Goal: Find specific page/section: Find specific page/section

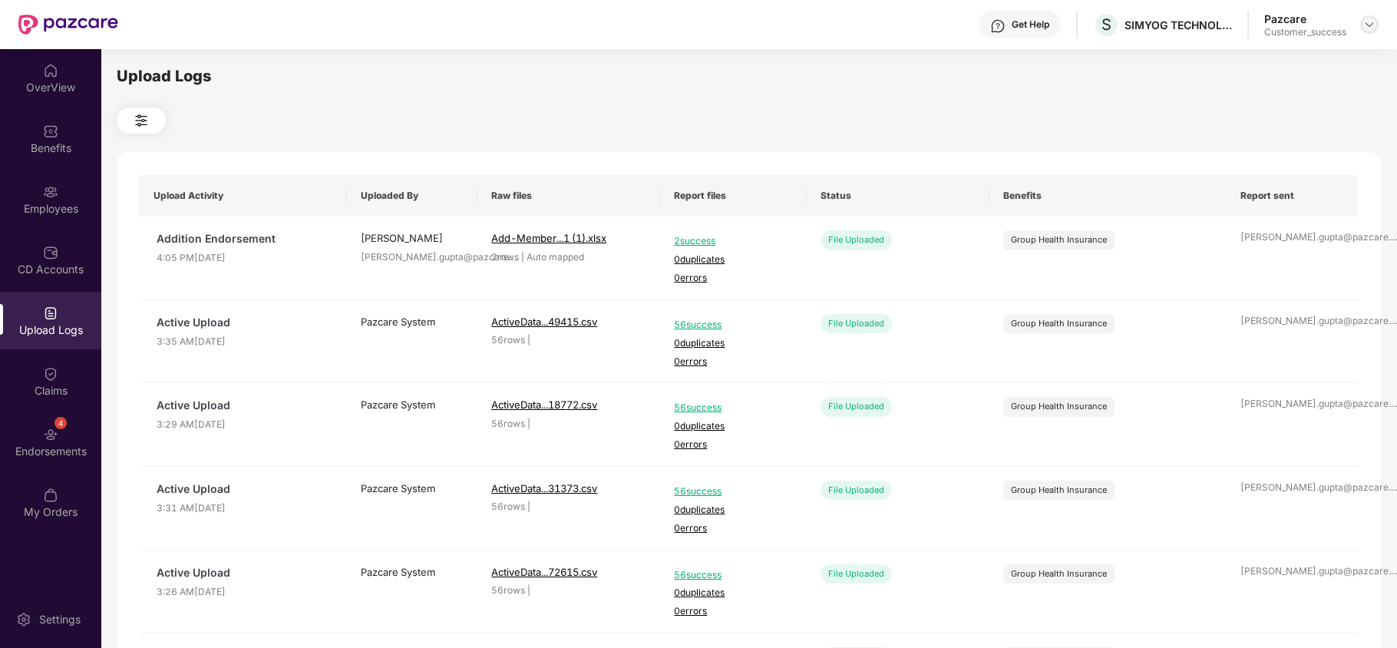
click at [1370, 25] on img at bounding box center [1370, 24] width 12 height 12
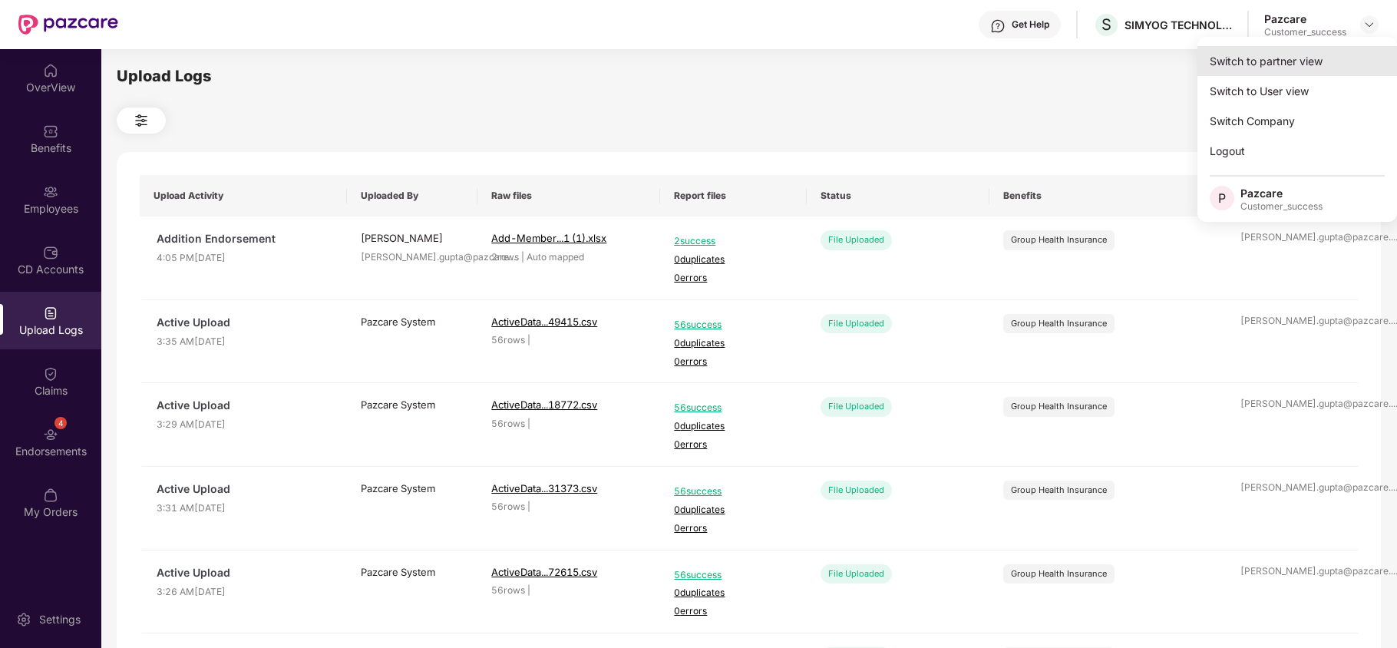
click at [1334, 69] on div "Switch to partner view" at bounding box center [1298, 61] width 200 height 30
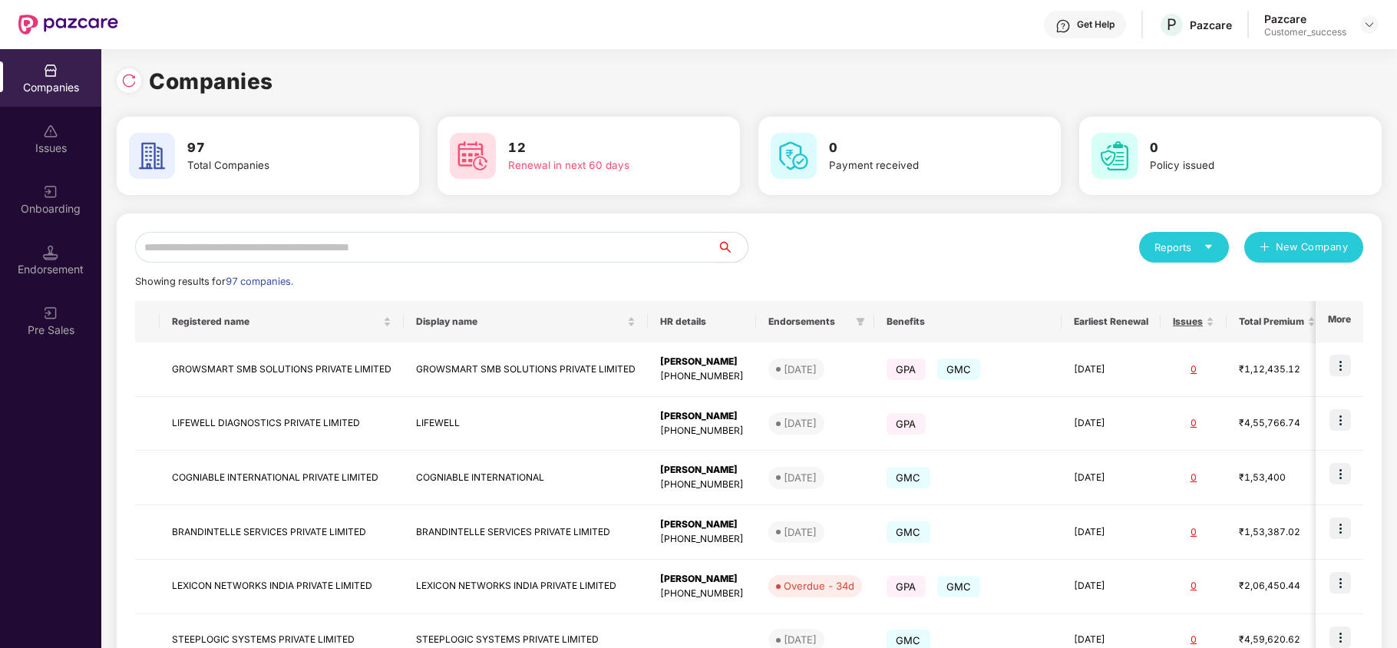
click at [676, 243] on input "text" at bounding box center [426, 247] width 582 height 31
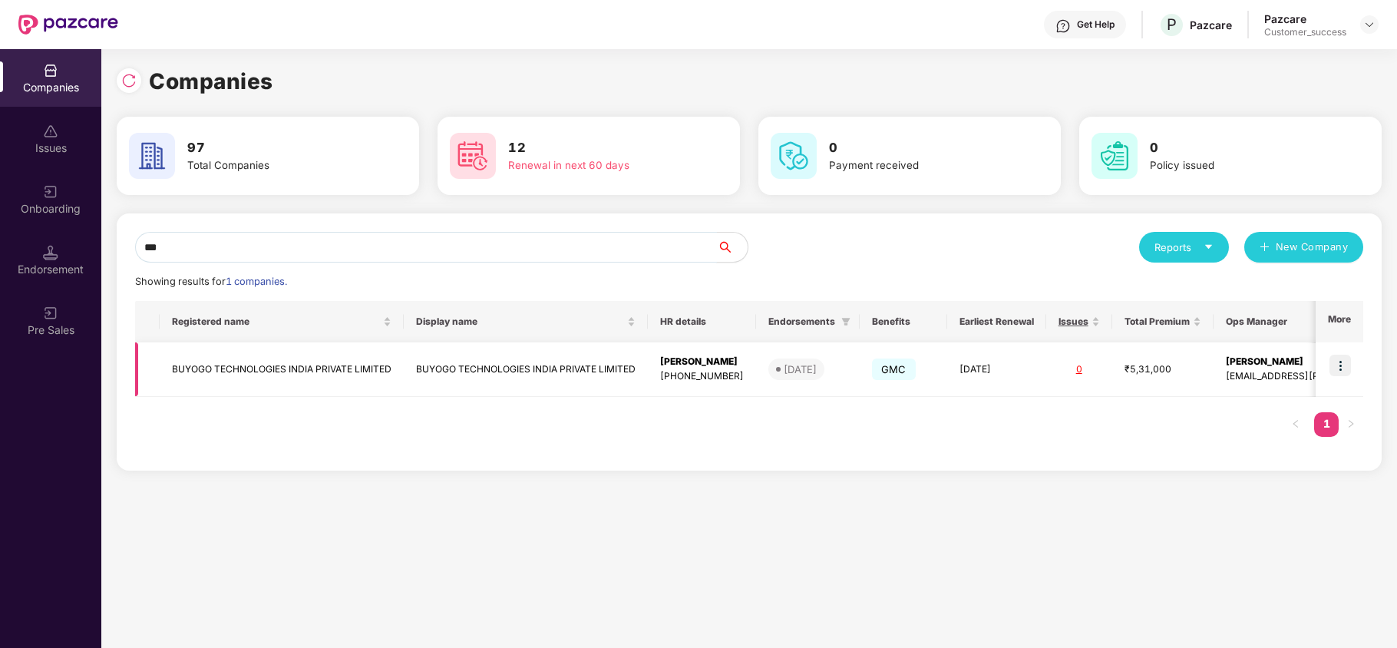
type input "***"
click at [274, 370] on td "BUYOGO TECHNOLOGIES INDIA PRIVATE LIMITED" at bounding box center [282, 369] width 244 height 55
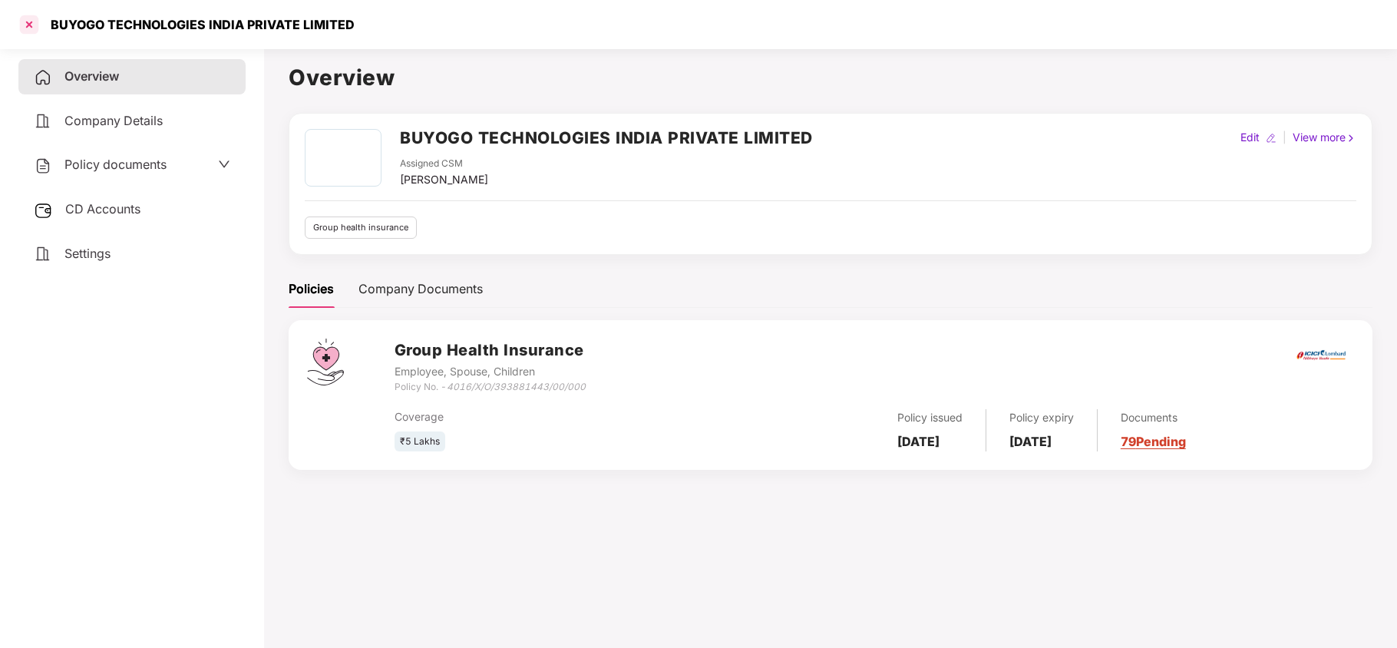
click at [34, 17] on div at bounding box center [29, 24] width 25 height 25
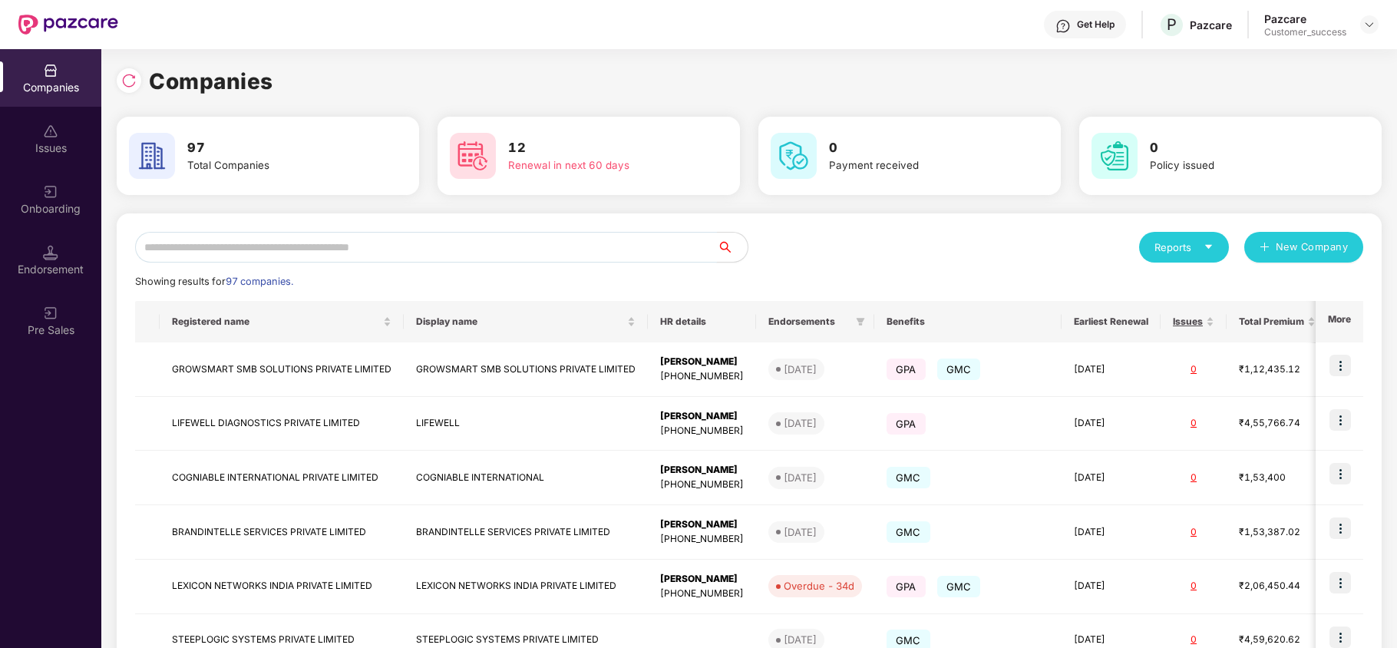
click at [289, 253] on input "text" at bounding box center [426, 247] width 582 height 31
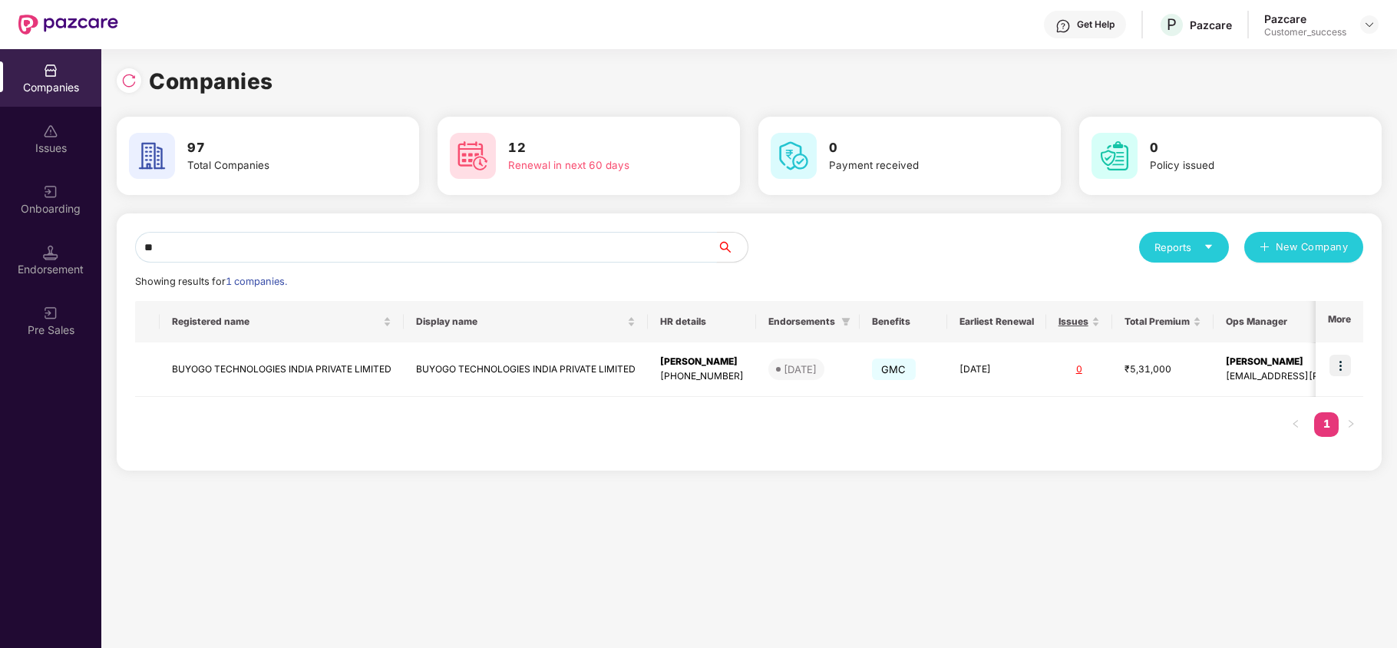
type input "*"
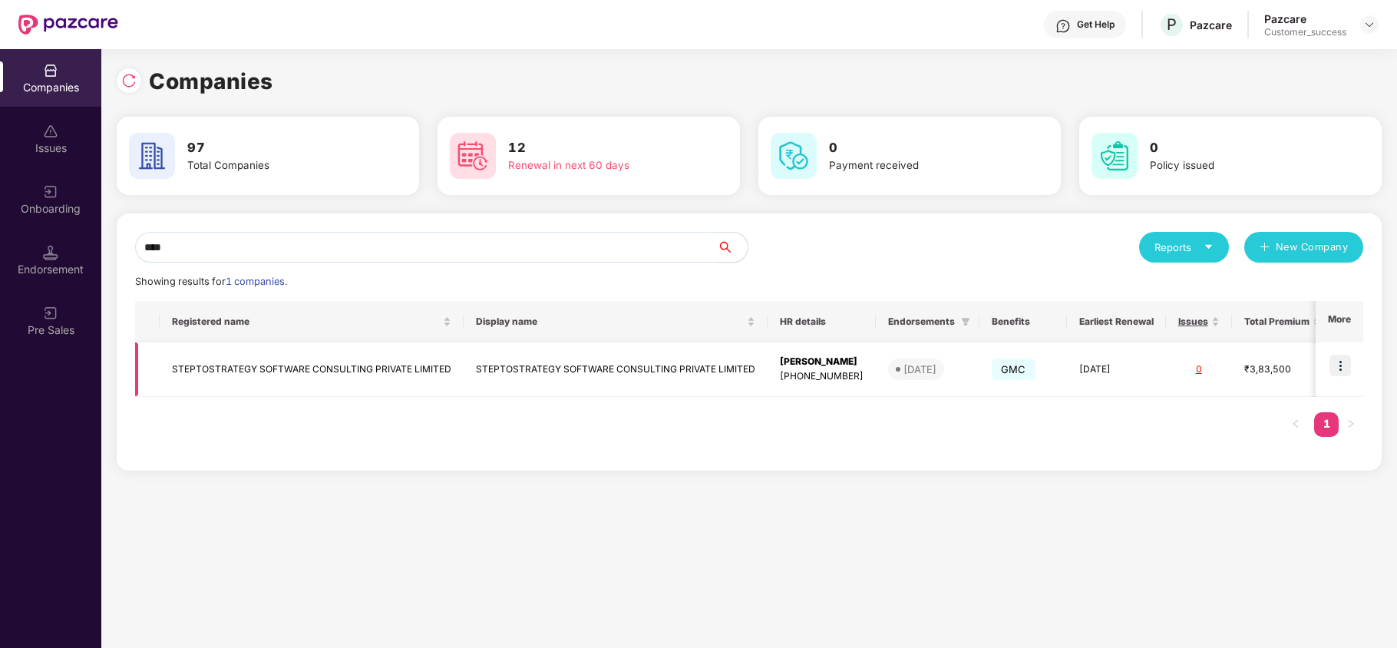
type input "****"
click at [280, 375] on td "STEPTOSTRATEGY SOFTWARE CONSULTING PRIVATE LIMITED" at bounding box center [312, 369] width 304 height 55
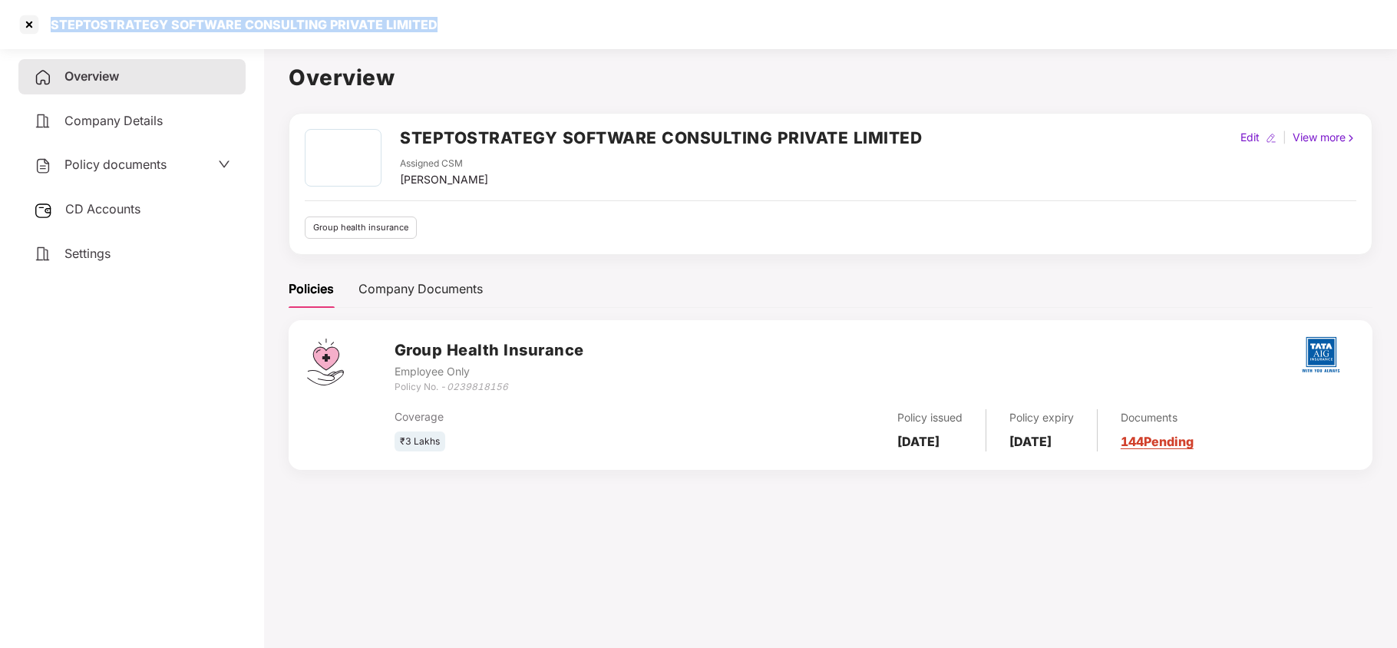
copy div "STEPTOSTRATEGY SOFTWARE CONSULTING PRIVATE LIMITED"
drag, startPoint x: 46, startPoint y: 26, endPoint x: 439, endPoint y: 28, distance: 393.1
click at [439, 28] on div "STEPTOSTRATEGY SOFTWARE CONSULTING PRIVATE LIMITED" at bounding box center [698, 24] width 1397 height 49
drag, startPoint x: 450, startPoint y: 385, endPoint x: 514, endPoint y: 388, distance: 63.8
click at [514, 388] on div "Policy No. - 0239818156" at bounding box center [490, 387] width 190 height 15
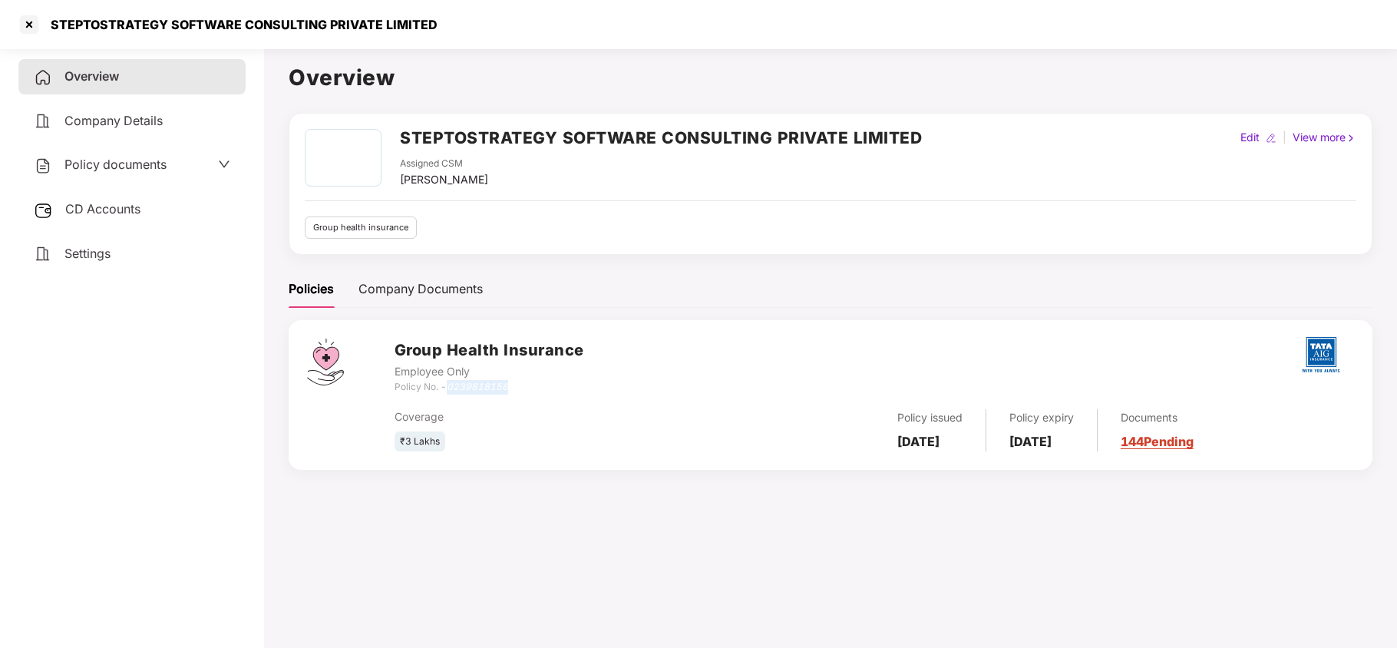
copy icon "0239818156"
click at [31, 26] on div at bounding box center [29, 24] width 25 height 25
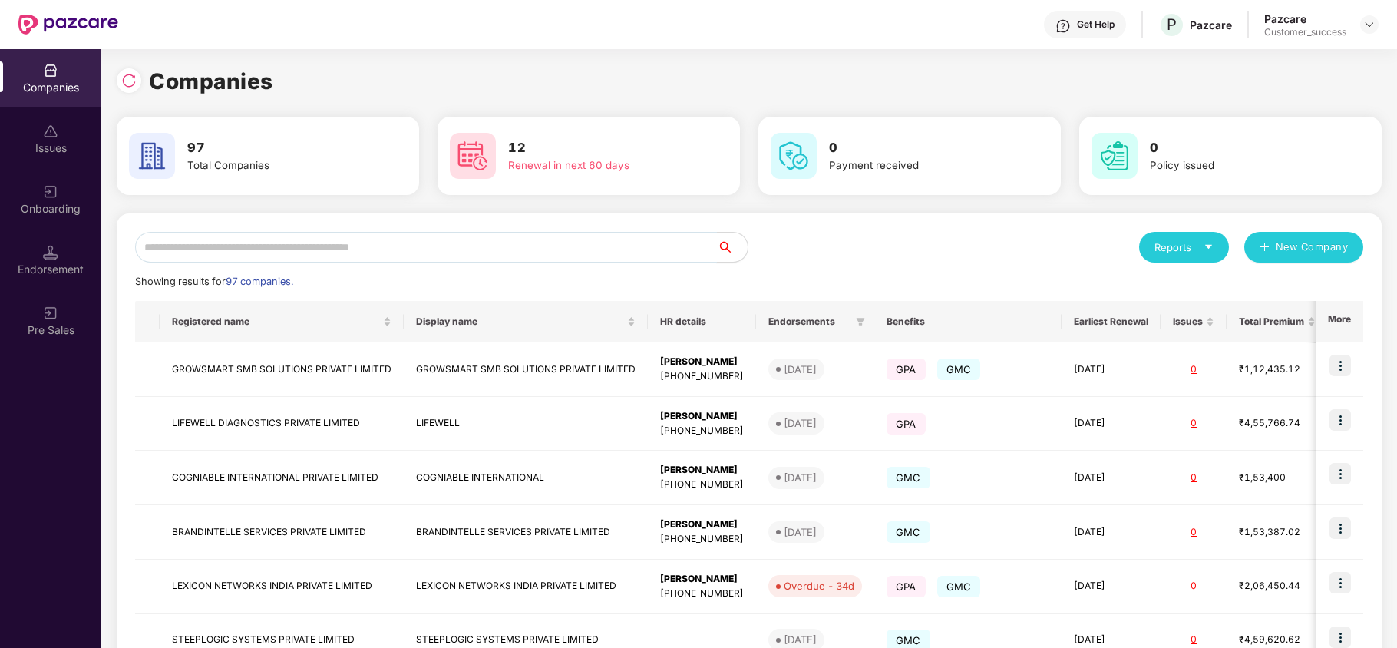
click at [231, 244] on input "text" at bounding box center [426, 247] width 582 height 31
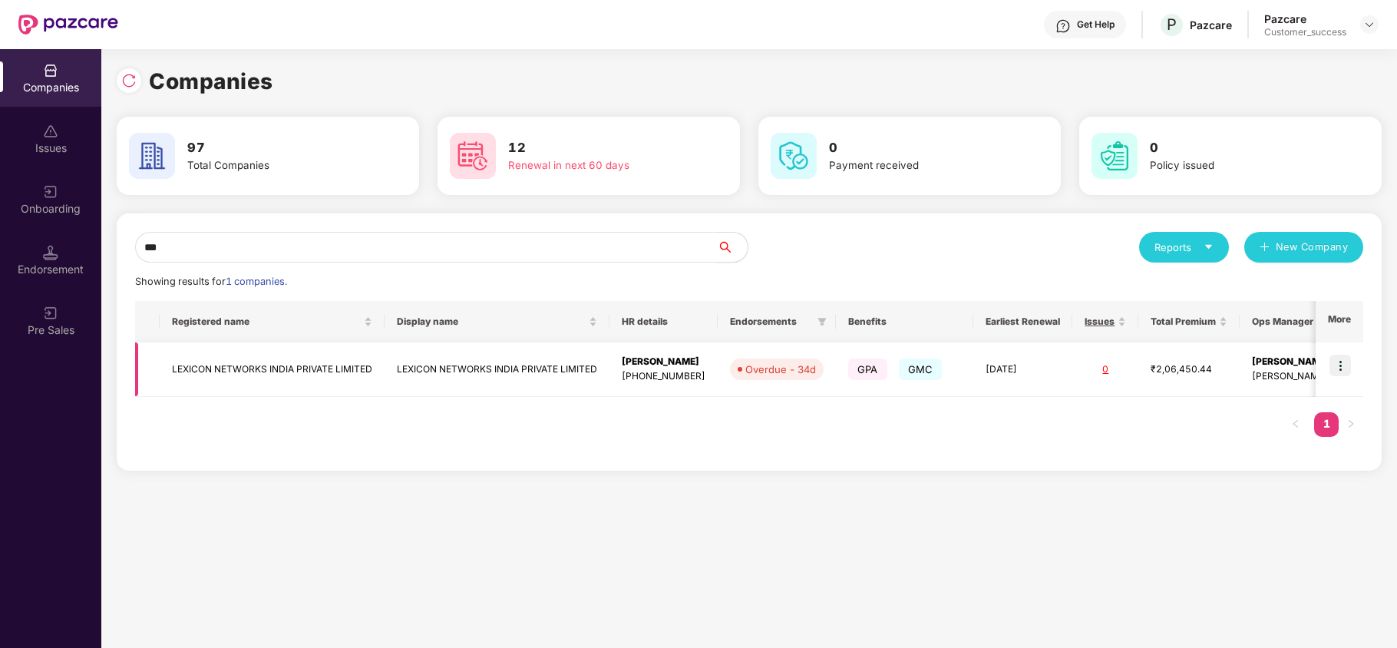
type input "***"
click at [1340, 362] on img at bounding box center [1340, 365] width 21 height 21
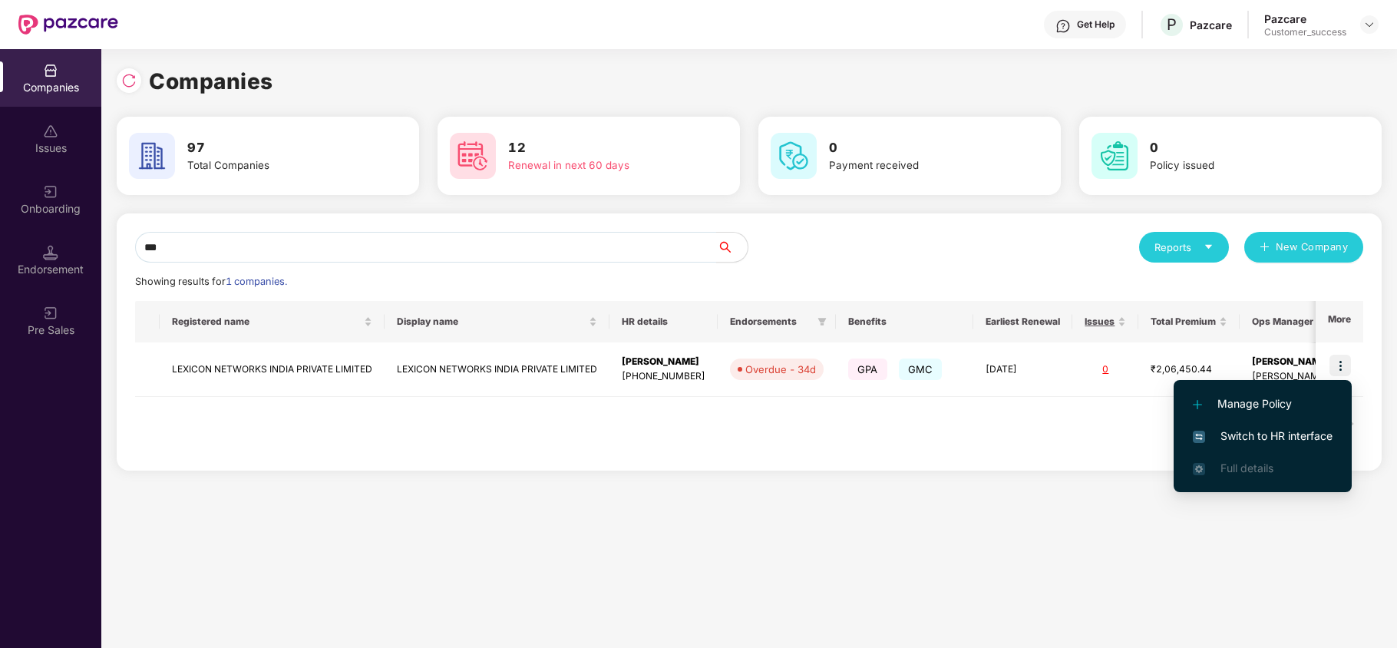
click at [1302, 438] on span "Switch to HR interface" at bounding box center [1263, 436] width 140 height 17
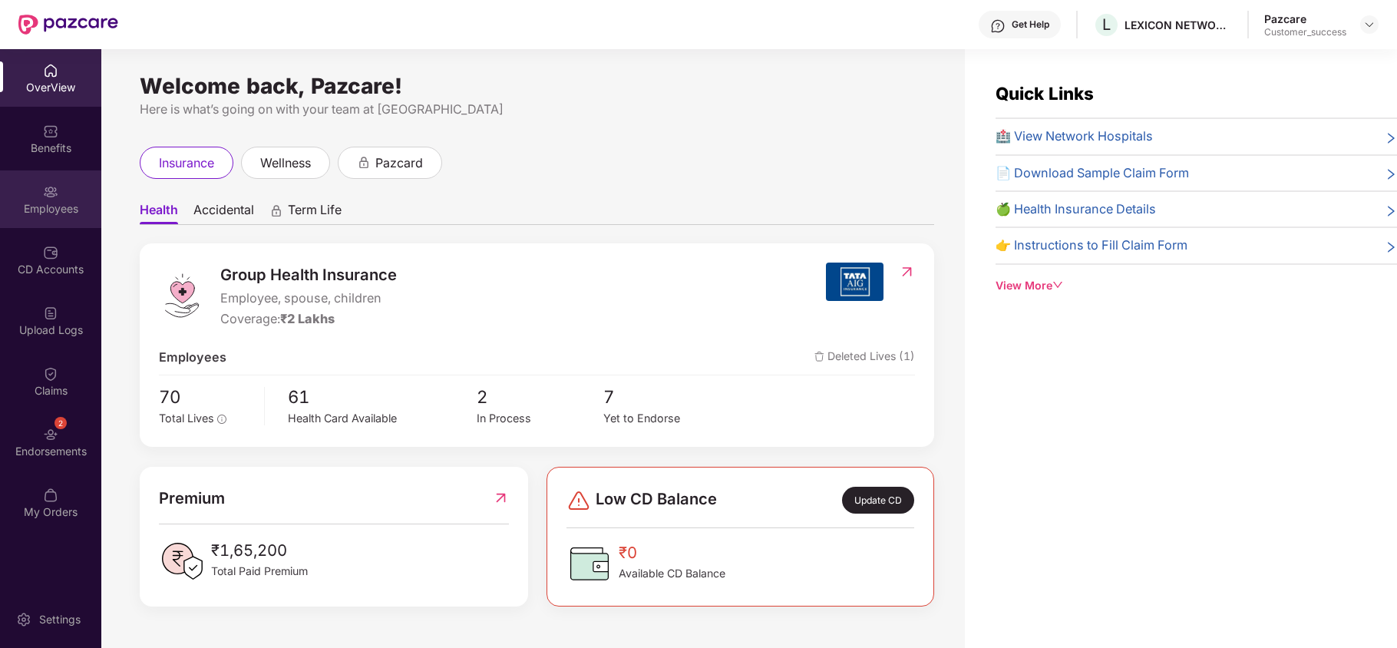
click at [68, 203] on div "Employees" at bounding box center [50, 208] width 101 height 15
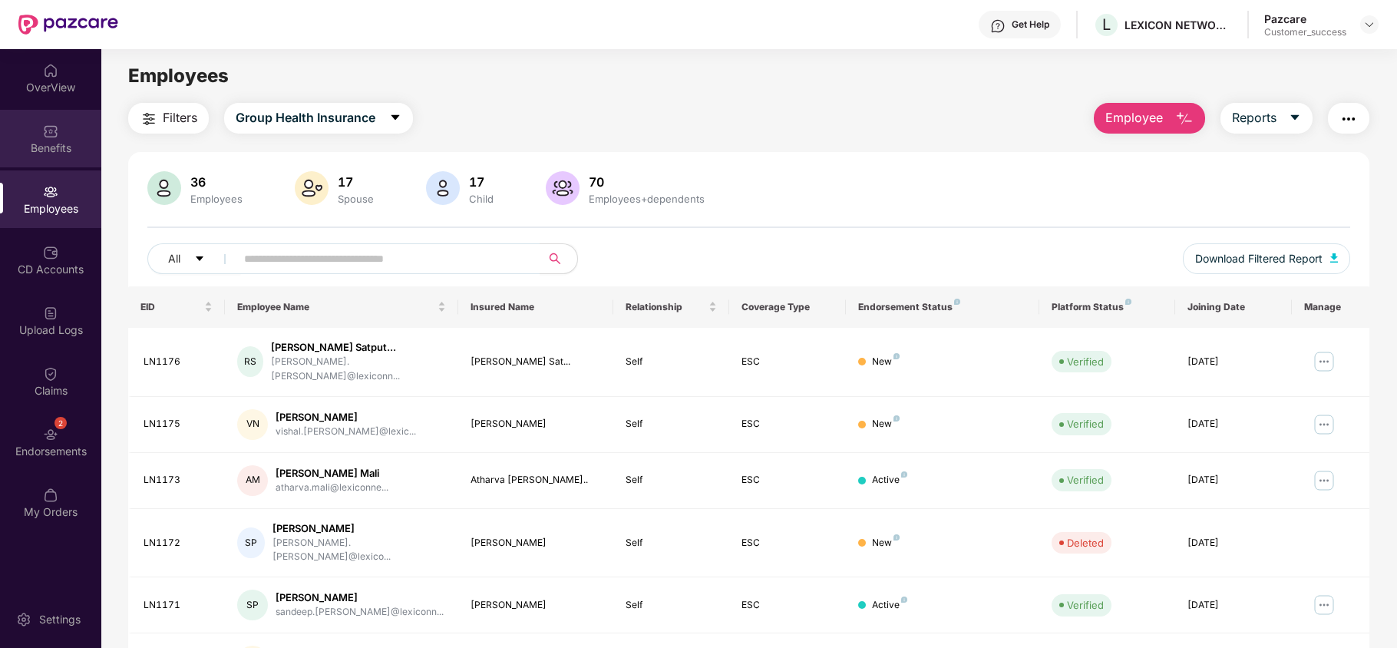
click at [45, 136] on img at bounding box center [50, 131] width 15 height 15
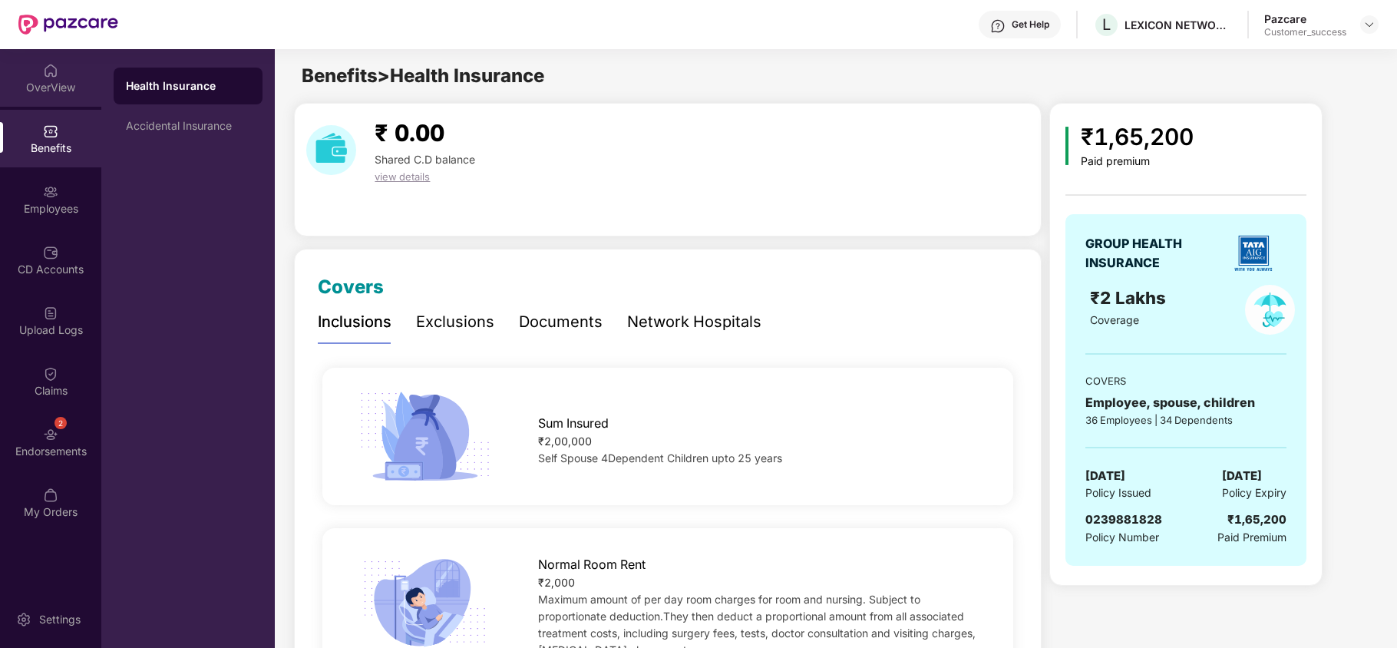
click at [61, 83] on div "OverView" at bounding box center [50, 87] width 101 height 15
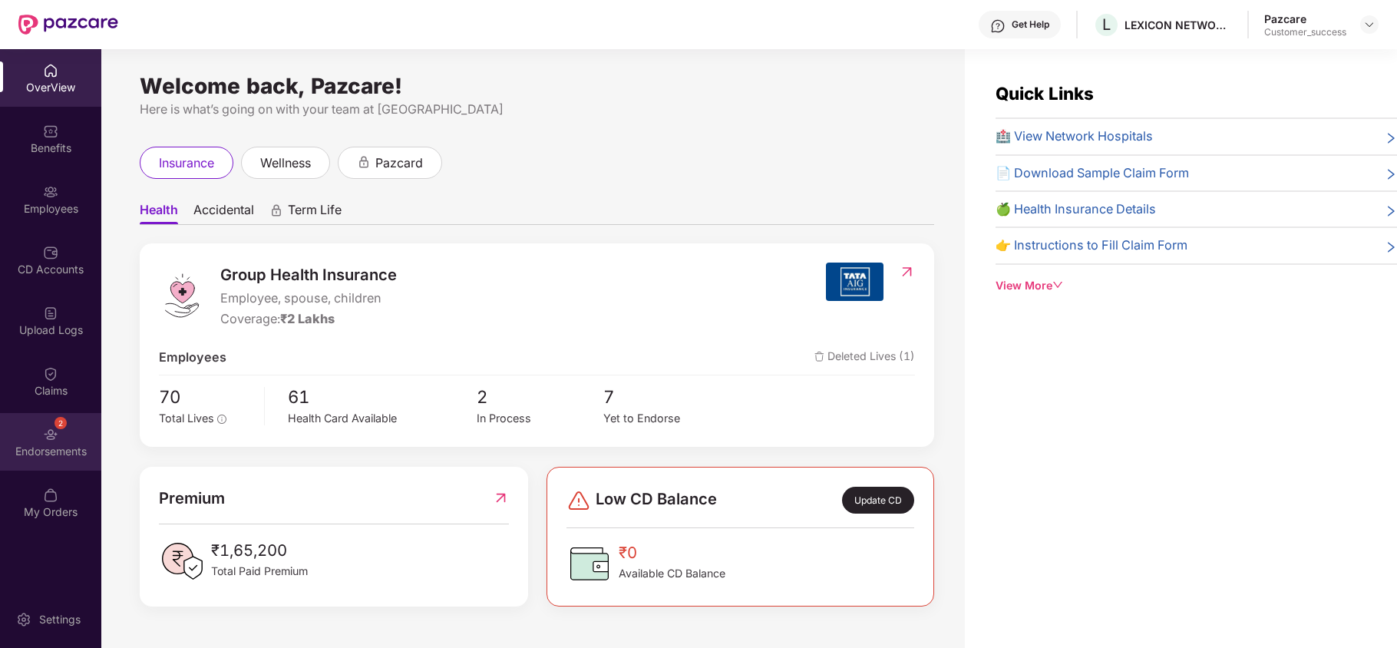
click at [54, 441] on div "2 Endorsements" at bounding box center [50, 442] width 101 height 58
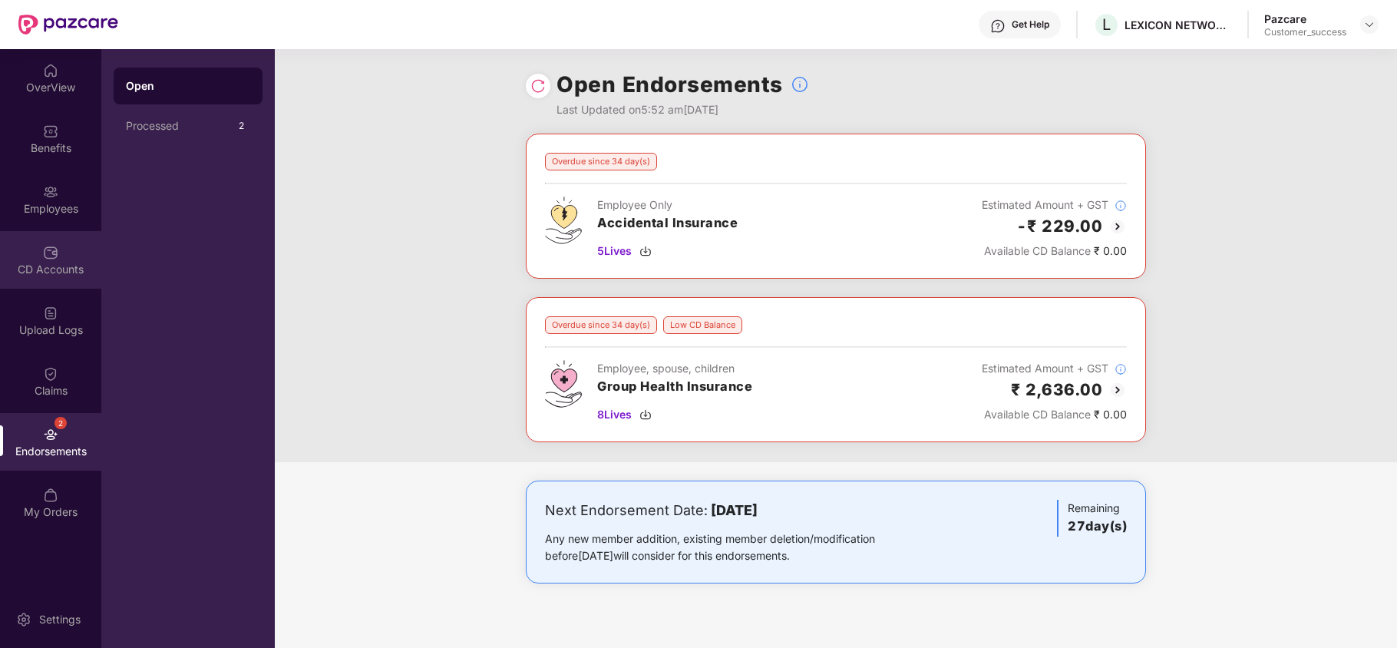
click at [93, 264] on div "CD Accounts" at bounding box center [50, 269] width 101 height 15
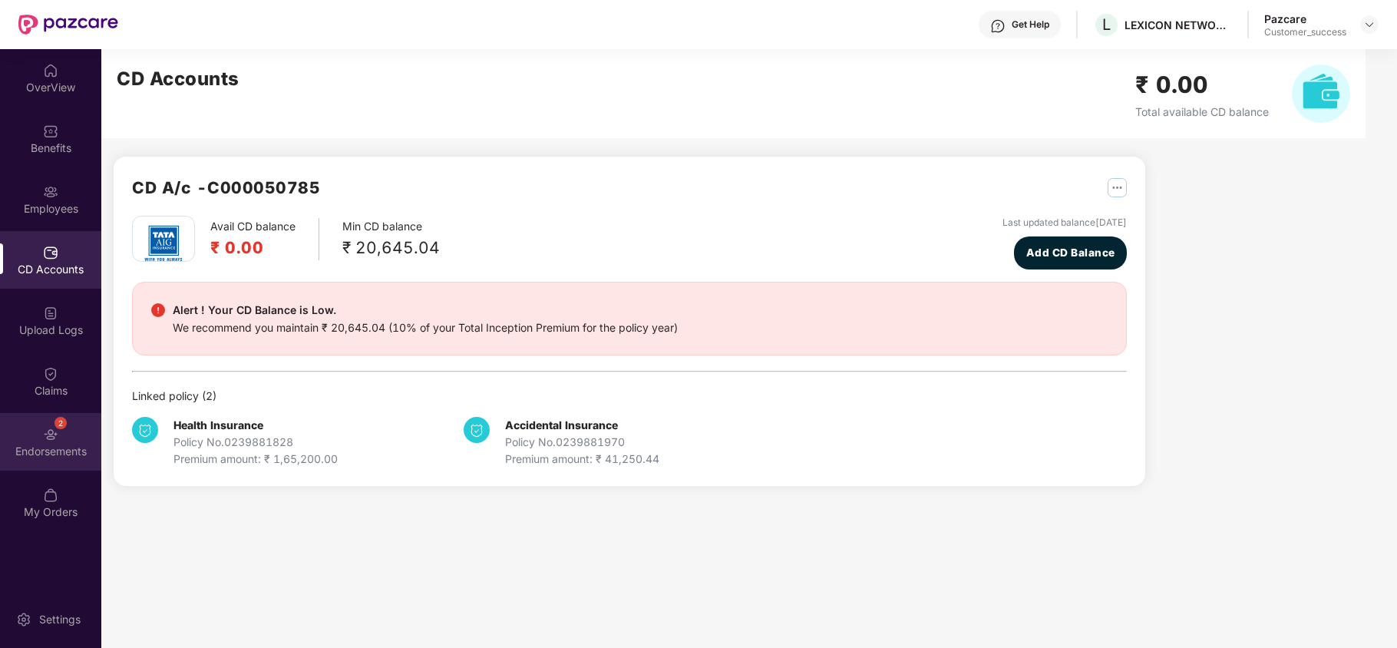
click at [58, 428] on div "2 Endorsements" at bounding box center [50, 442] width 101 height 58
